Goal: Navigation & Orientation: Find specific page/section

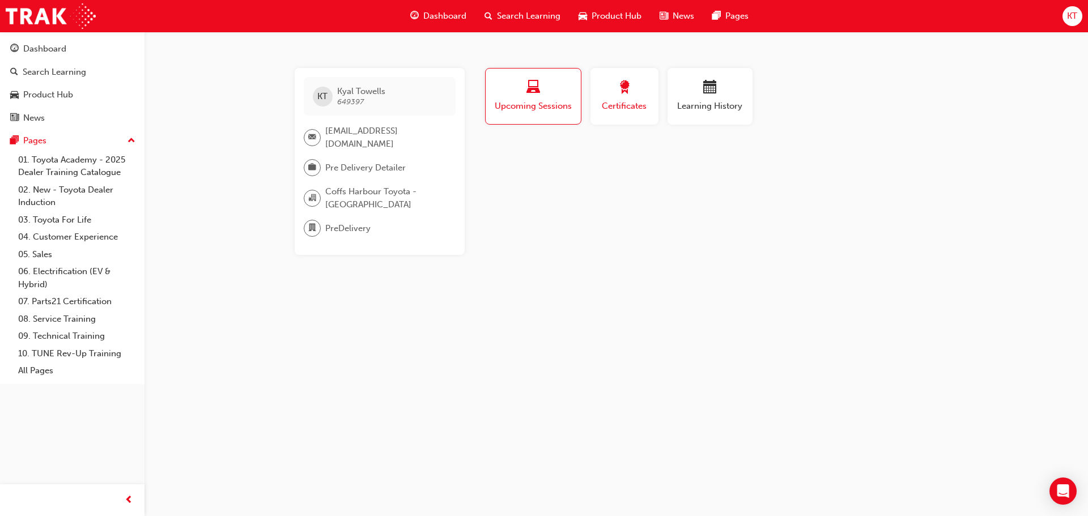
click at [639, 91] on div "button" at bounding box center [624, 89] width 51 height 18
click at [632, 156] on div "No certifications recorded yet" at bounding box center [711, 158] width 456 height 30
click at [682, 93] on div "button" at bounding box center [710, 89] width 68 height 18
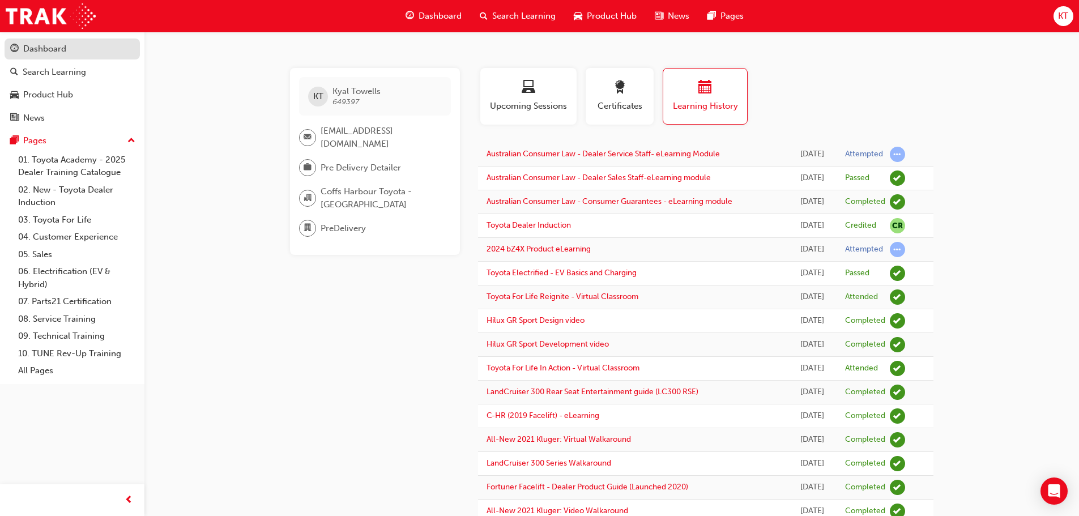
click at [44, 49] on div "Dashboard" at bounding box center [44, 48] width 43 height 13
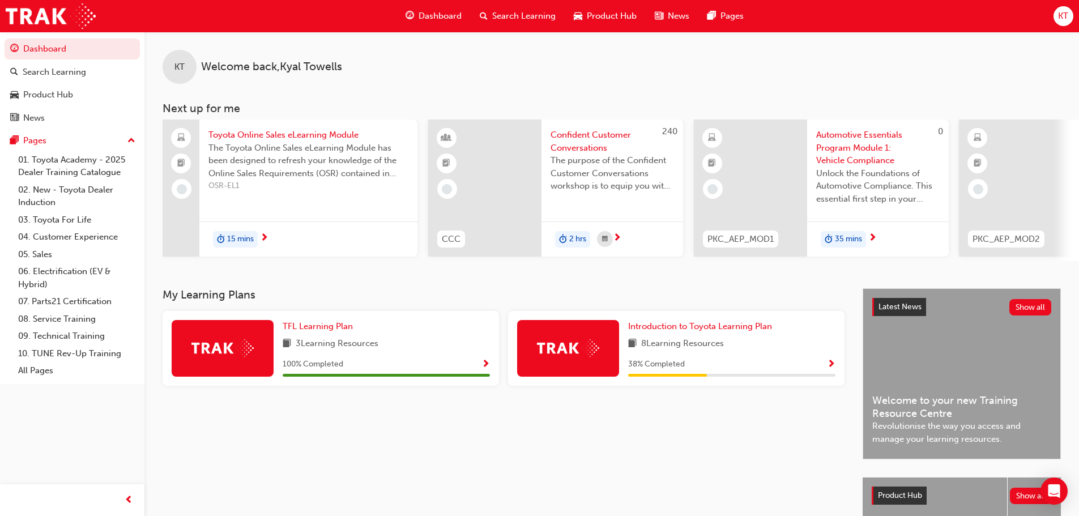
click at [448, 9] on div "Dashboard" at bounding box center [434, 16] width 74 height 23
click at [1059, 23] on div "KT" at bounding box center [1064, 16] width 20 height 20
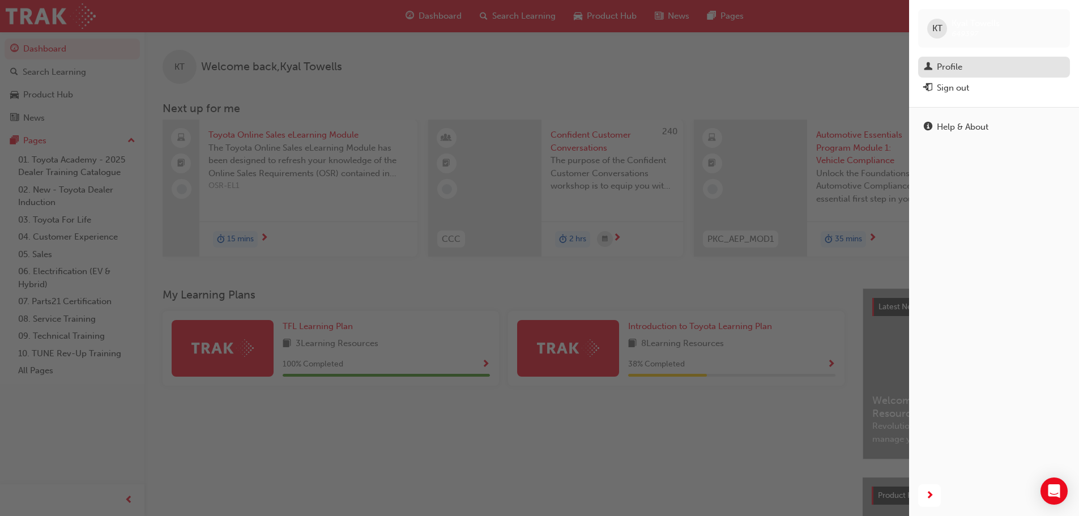
click at [972, 63] on div "Profile" at bounding box center [994, 67] width 141 height 14
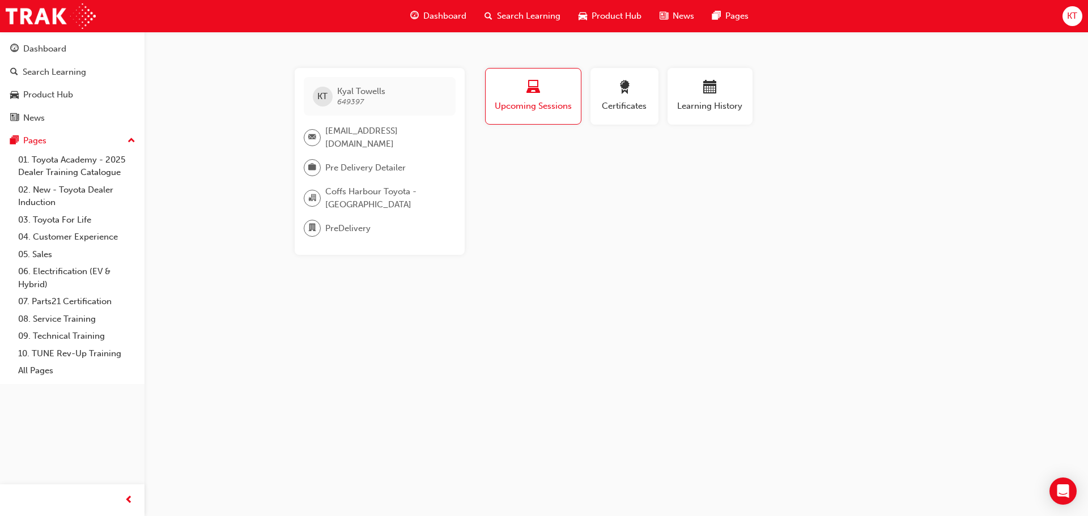
click at [471, 232] on div "[PERSON_NAME] Towells 649397 [EMAIL_ADDRESS][DOMAIN_NAME] Pre Delivery Detailer…" at bounding box center [389, 161] width 188 height 187
click at [1082, 21] on div "Dashboard Search Learning Product Hub News Pages KT" at bounding box center [544, 16] width 1088 height 32
click at [1076, 16] on span "KT" at bounding box center [1072, 16] width 10 height 13
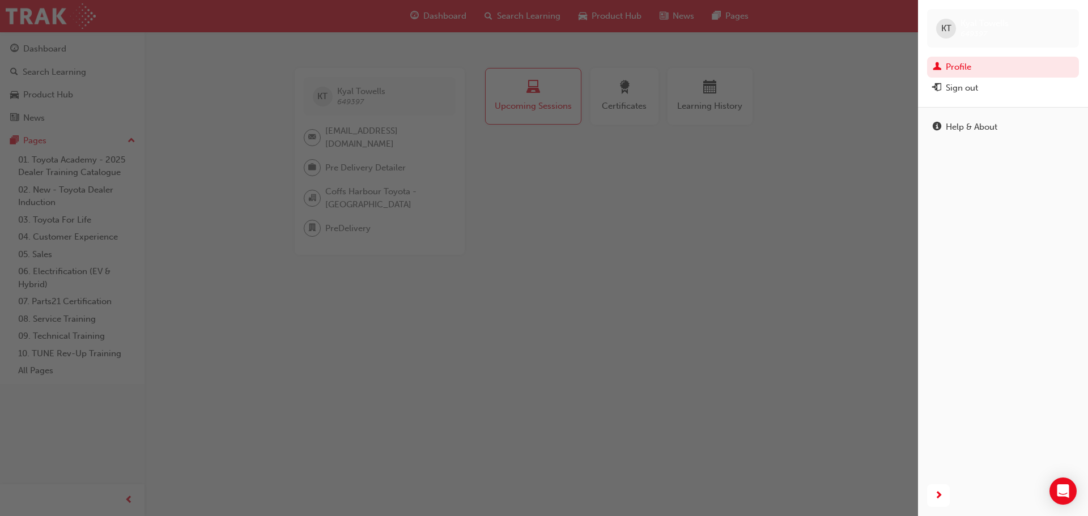
click at [788, 262] on div "button" at bounding box center [459, 258] width 918 height 516
